Goal: Book appointment/travel/reservation

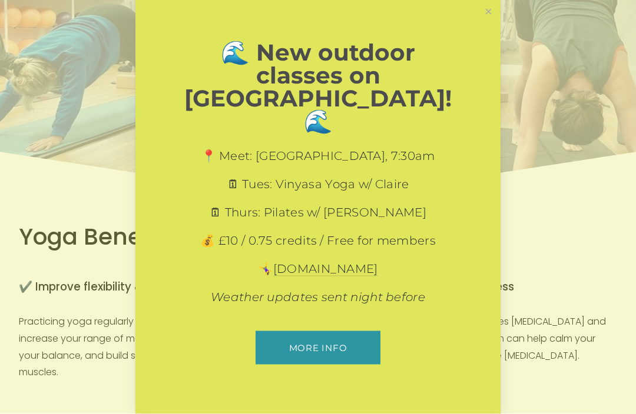
scroll to position [109, 0]
click at [492, 22] on link "Close" at bounding box center [488, 12] width 21 height 21
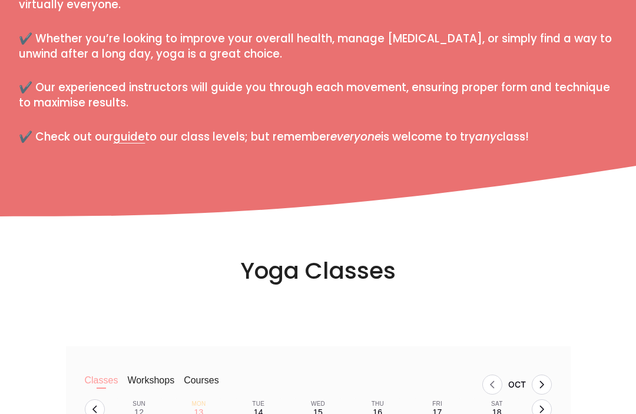
scroll to position [684, 0]
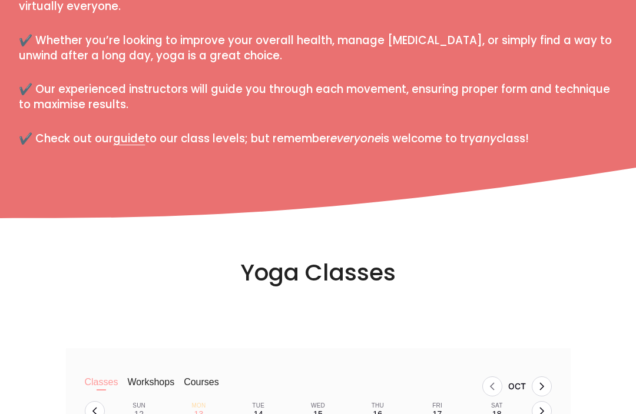
click at [140, 134] on link "guide" at bounding box center [129, 139] width 32 height 16
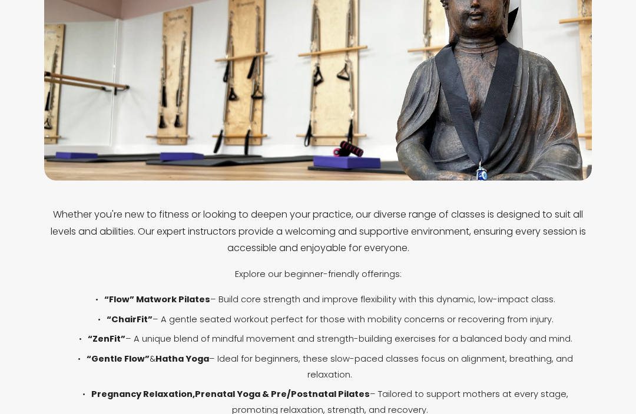
scroll to position [520, 0]
click at [184, 365] on p "“Gentle Flow” & Hatha Yoga – Ideal for beginners, these slow-paced classes focu…" at bounding box center [330, 366] width 524 height 31
click at [196, 357] on strong "Hatha Yoga" at bounding box center [182, 359] width 54 height 12
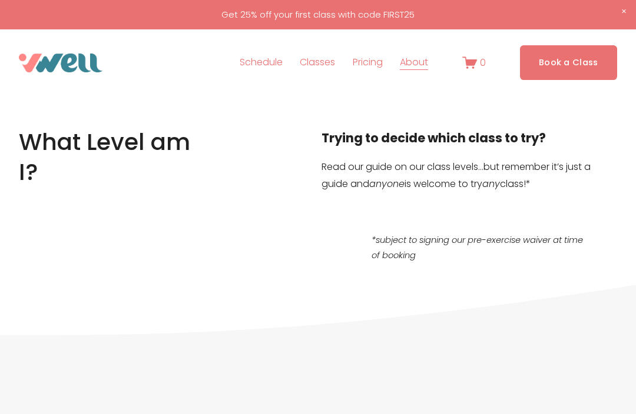
scroll to position [0, 0]
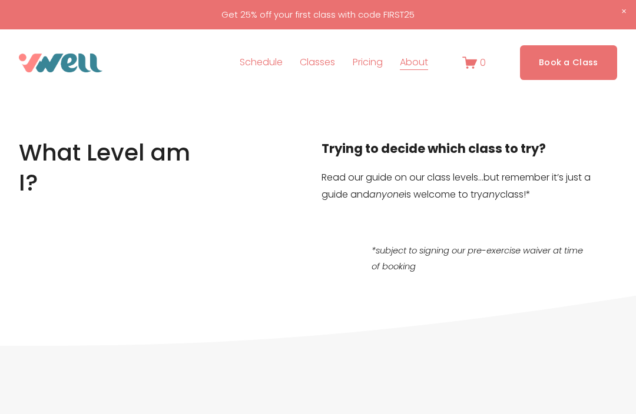
click at [0, 0] on span "Yoga" at bounding box center [0, 0] width 0 height 0
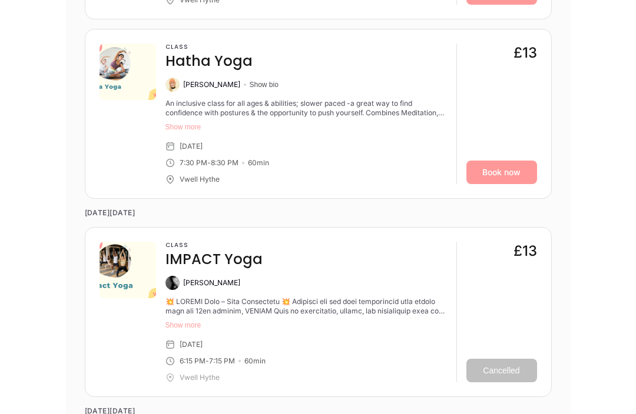
scroll to position [3793, 0]
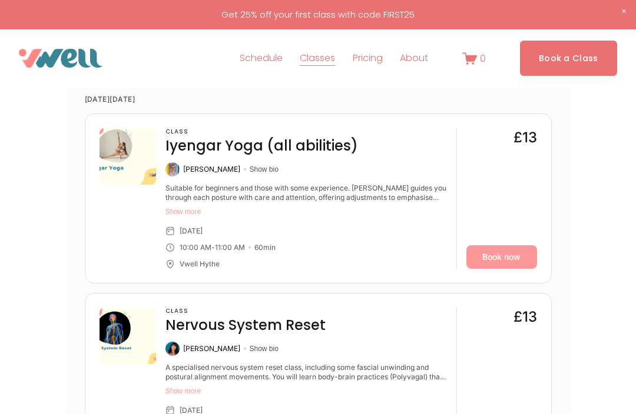
scroll to position [1808, 0]
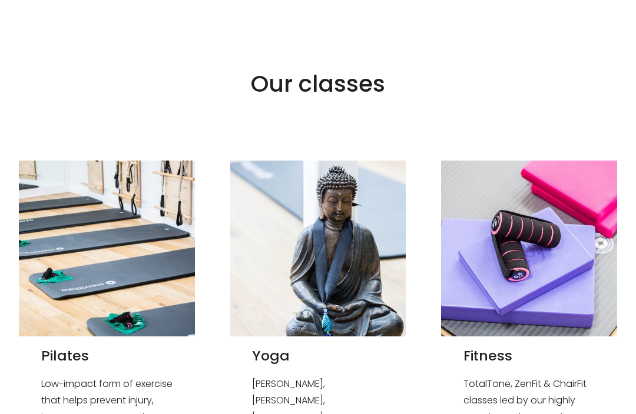
scroll to position [901, 0]
click at [74, 347] on h2 "Pilates" at bounding box center [107, 356] width 132 height 18
click at [108, 250] on img at bounding box center [106, 249] width 175 height 176
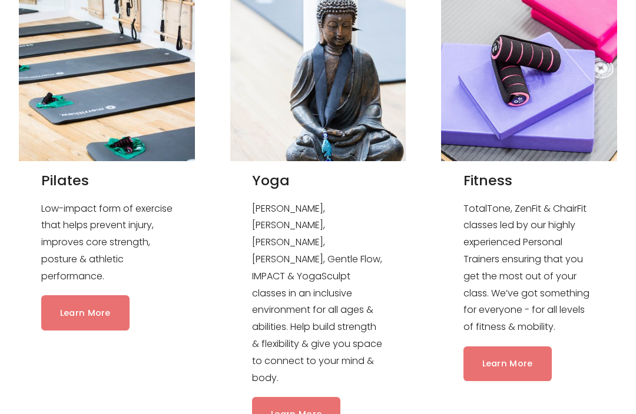
scroll to position [1077, 0]
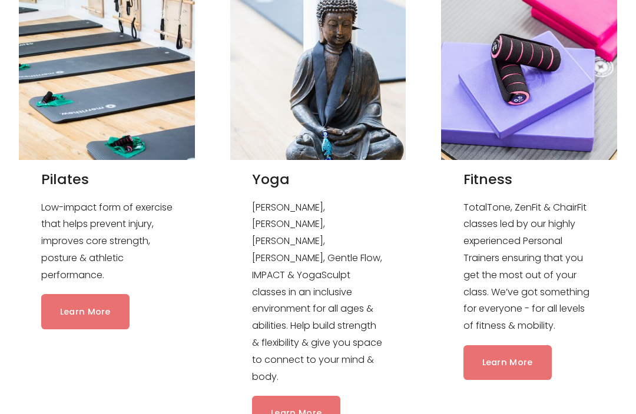
click at [96, 296] on link "Learn More" at bounding box center [85, 312] width 88 height 35
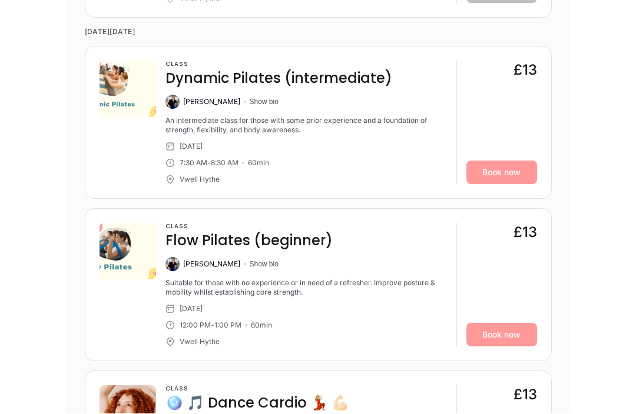
scroll to position [1367, 0]
click at [516, 331] on link "Book now" at bounding box center [501, 335] width 71 height 24
